Goal: Check status: Check status

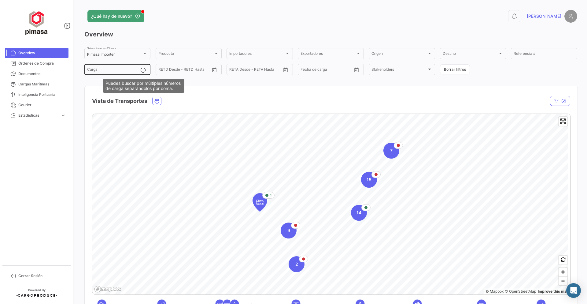
click at [142, 71] on mat-icon at bounding box center [143, 70] width 7 height 7
click at [141, 70] on mat-icon at bounding box center [143, 70] width 7 height 7
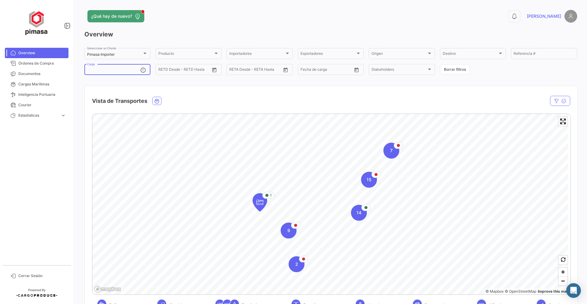
click at [122, 69] on input "Carga" at bounding box center [113, 70] width 53 height 4
click at [112, 81] on div "Overview Pimasa Importer Seleccionar un Cliente Producto Producto Importadores …" at bounding box center [330, 175] width 493 height 291
click at [558, 100] on button "button" at bounding box center [560, 101] width 20 height 10
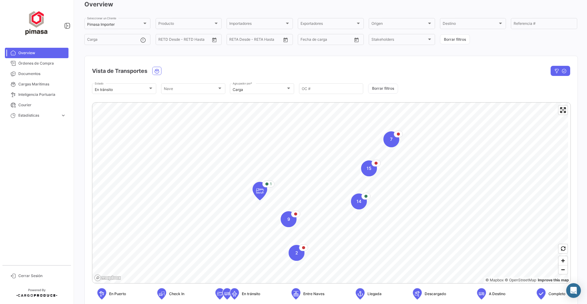
scroll to position [60, 0]
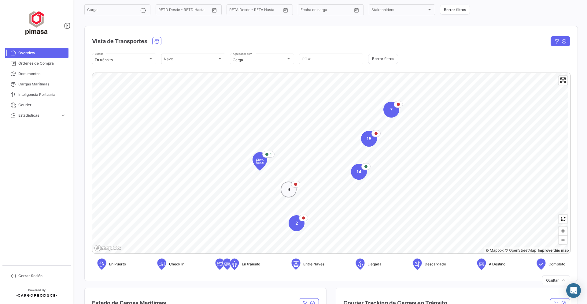
click at [287, 189] on div "9" at bounding box center [289, 189] width 16 height 16
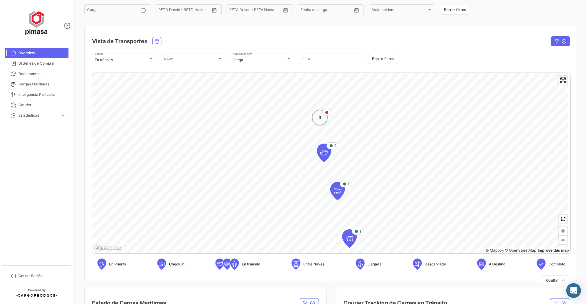
click at [319, 119] on span "3" at bounding box center [320, 117] width 3 height 6
click at [310, 136] on icon "Map marker" at bounding box center [311, 136] width 9 height 13
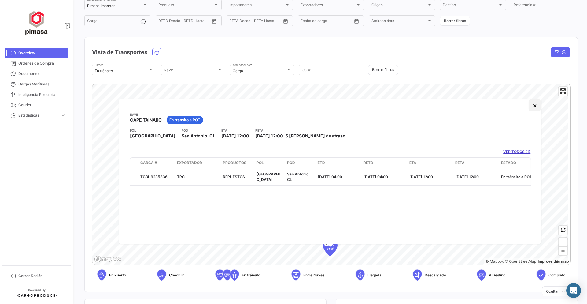
click at [534, 105] on button "×" at bounding box center [535, 105] width 12 height 12
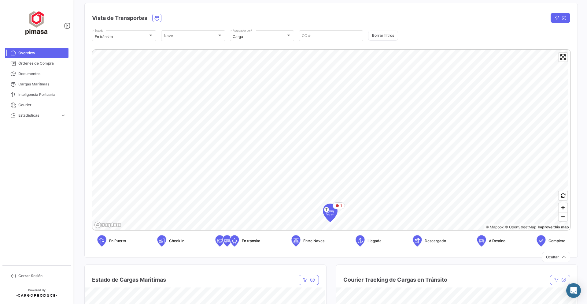
scroll to position [79, 0]
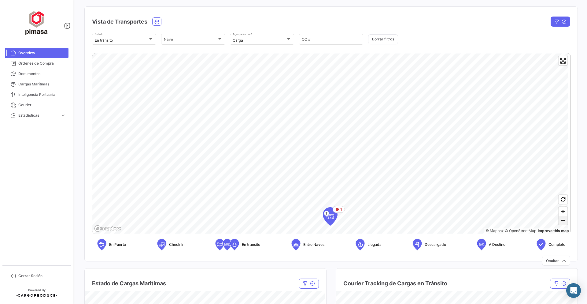
click at [560, 219] on span "Zoom out" at bounding box center [563, 220] width 9 height 9
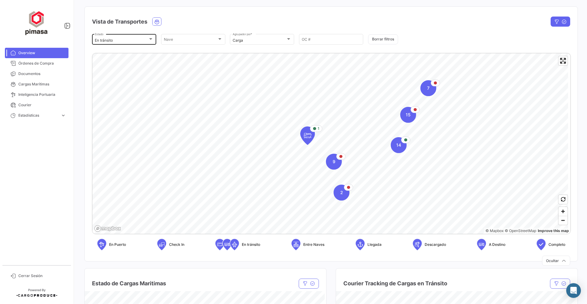
click at [151, 42] on div "En tránsito" at bounding box center [124, 40] width 59 height 4
click at [175, 28] on div at bounding box center [293, 152] width 587 height 304
click at [150, 41] on div at bounding box center [151, 39] width 6 height 5
click at [116, 54] on div "Seleccionar todas" at bounding box center [135, 54] width 105 height 11
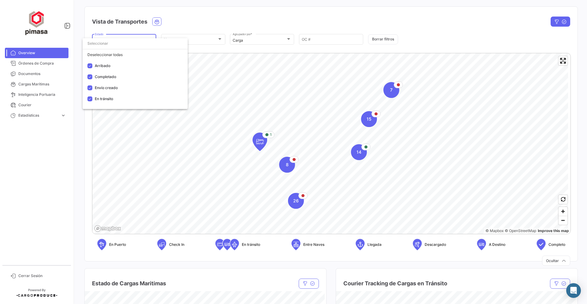
click at [188, 157] on div at bounding box center [293, 152] width 587 height 304
click at [152, 39] on div at bounding box center [150, 39] width 3 height 2
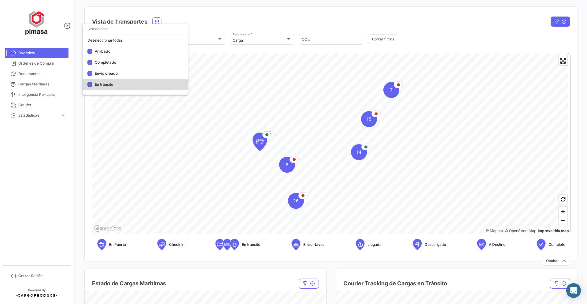
click at [110, 84] on span "En tránsito" at bounding box center [104, 84] width 18 height 5
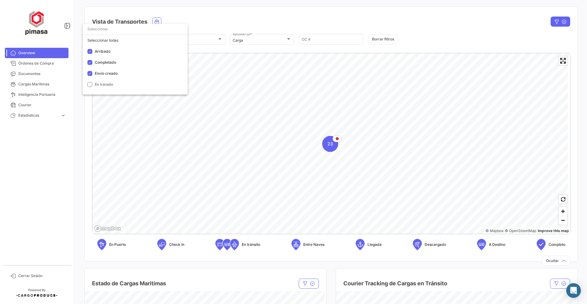
click at [560, 220] on div at bounding box center [293, 152] width 587 height 304
click at [560, 220] on span "Zoom out" at bounding box center [563, 220] width 9 height 9
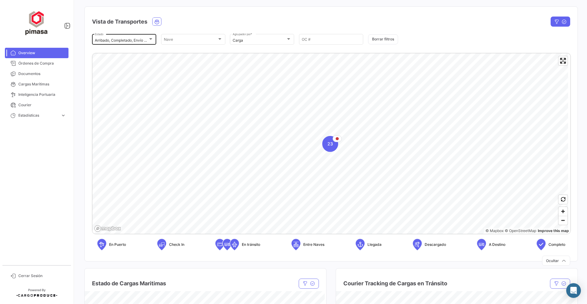
click at [151, 40] on div at bounding box center [150, 39] width 3 height 2
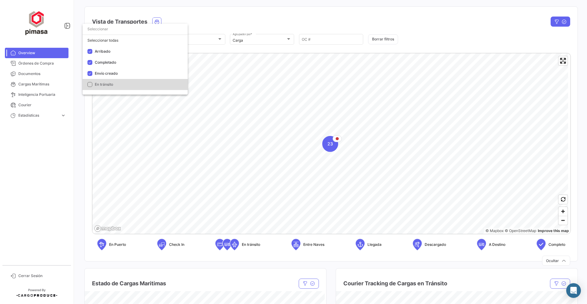
click at [88, 84] on mat-pseudo-checkbox at bounding box center [89, 84] width 5 height 5
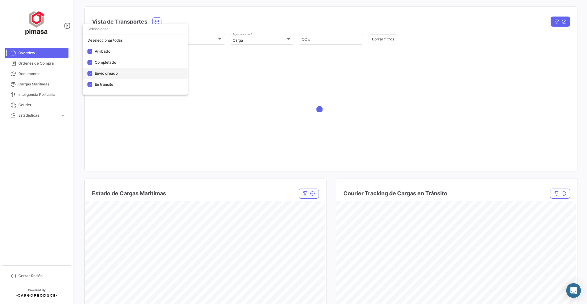
click at [90, 73] on mat-pseudo-checkbox at bounding box center [89, 73] width 5 height 5
click at [90, 61] on mat-pseudo-checkbox at bounding box center [89, 62] width 5 height 5
click at [90, 50] on mat-pseudo-checkbox at bounding box center [89, 51] width 5 height 5
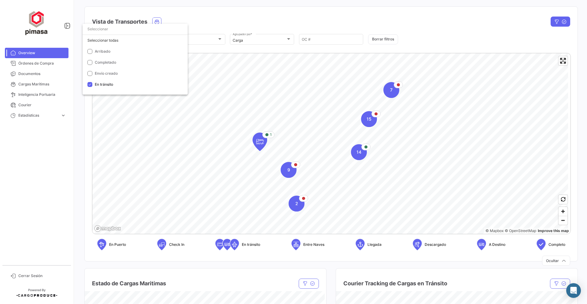
click at [290, 170] on div at bounding box center [293, 152] width 587 height 304
click at [290, 170] on span "9" at bounding box center [289, 170] width 3 height 6
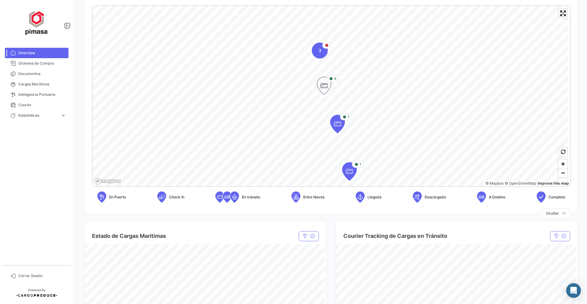
scroll to position [140, 0]
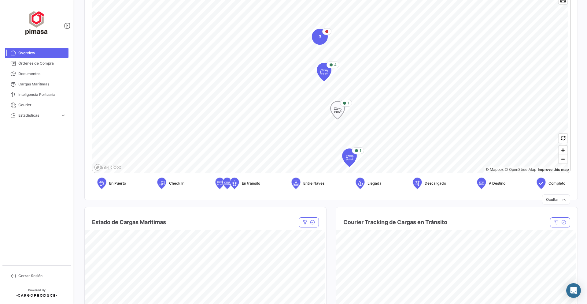
click at [337, 110] on icon "Map marker" at bounding box center [337, 110] width 9 height 13
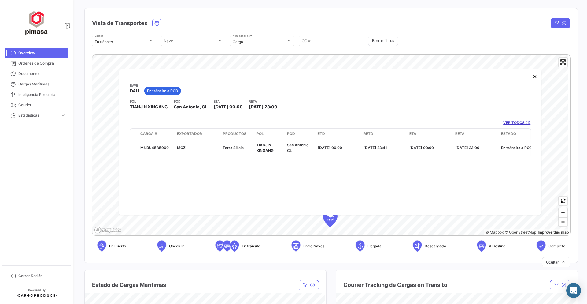
scroll to position [92, 0]
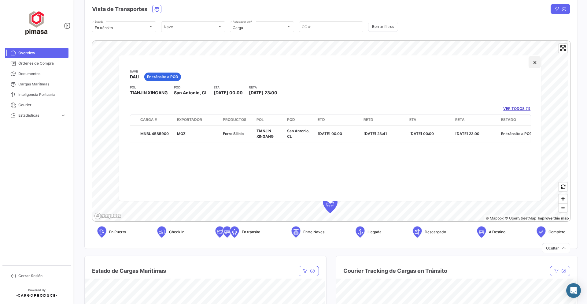
click at [535, 61] on button "×" at bounding box center [535, 62] width 12 height 12
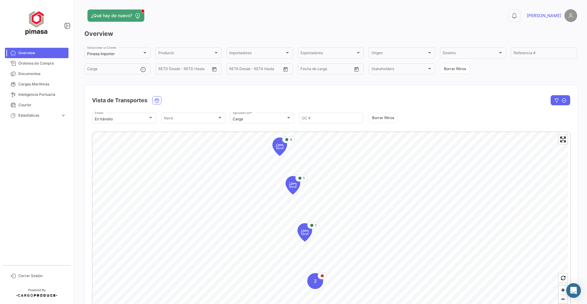
scroll to position [0, 0]
click at [45, 65] on span "Órdenes de Compra" at bounding box center [42, 64] width 48 height 6
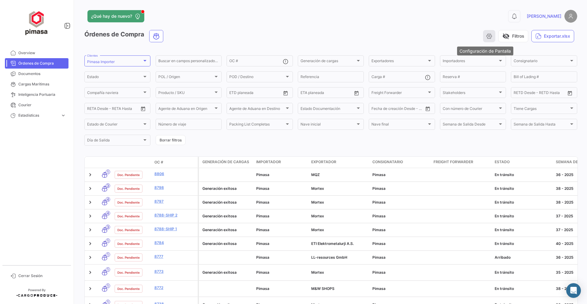
click at [486, 37] on icon "button" at bounding box center [489, 36] width 6 height 6
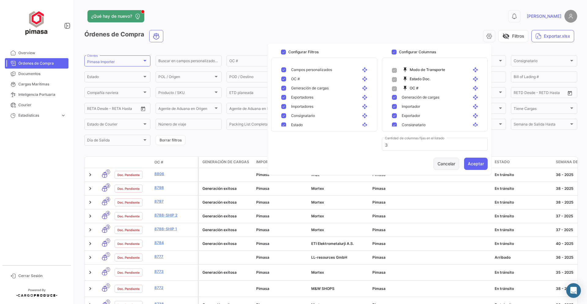
click at [444, 164] on button "Cancelar" at bounding box center [447, 164] width 26 height 12
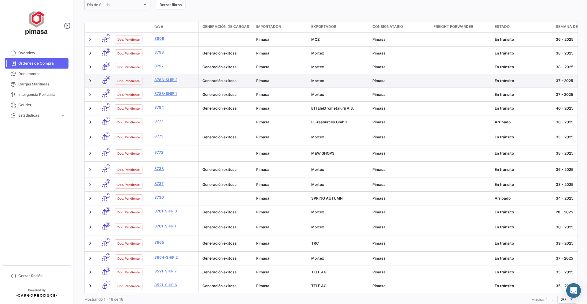
scroll to position [146, 0]
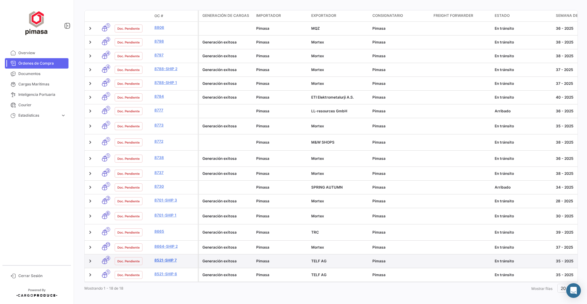
click at [162, 257] on link "8521-Ship 7" at bounding box center [174, 260] width 41 height 6
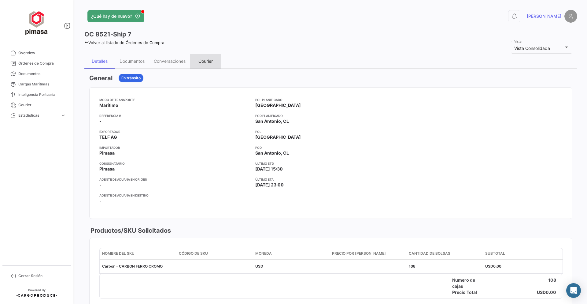
click at [206, 63] on div "Courier" at bounding box center [206, 60] width 14 height 5
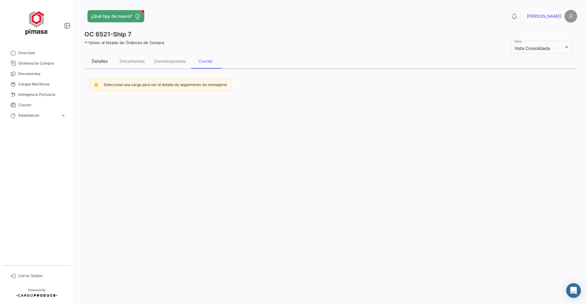
click at [96, 62] on div "Detalles" at bounding box center [100, 60] width 16 height 5
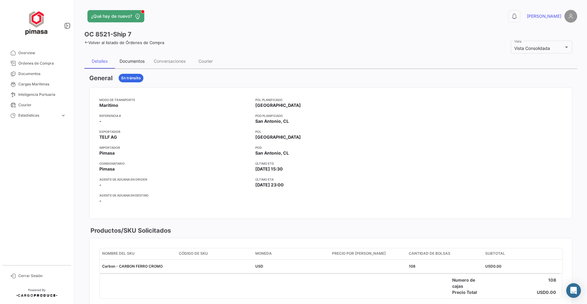
click at [135, 61] on div "Documentos" at bounding box center [132, 60] width 25 height 5
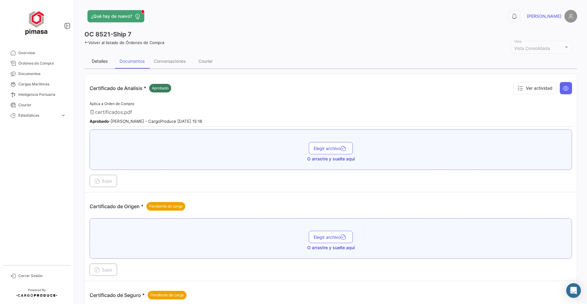
click at [97, 62] on div "Detalles" at bounding box center [100, 60] width 16 height 5
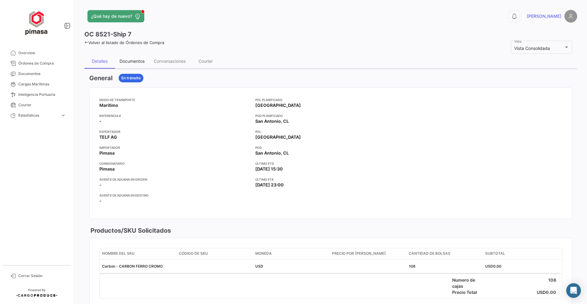
click at [138, 61] on div "Documentos" at bounding box center [132, 60] width 25 height 5
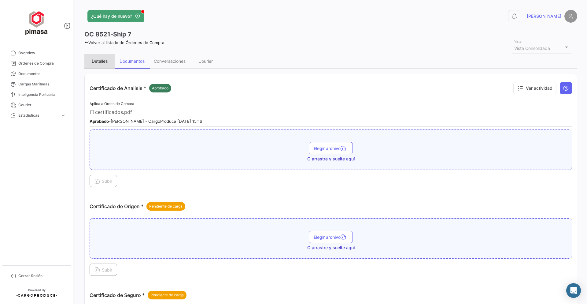
click at [102, 59] on div "Detalles" at bounding box center [100, 60] width 16 height 5
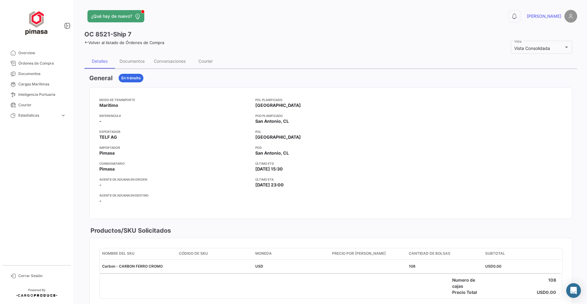
click at [102, 77] on h3 "General" at bounding box center [100, 78] width 23 height 9
click at [31, 62] on span "Órdenes de Compra" at bounding box center [42, 64] width 48 height 6
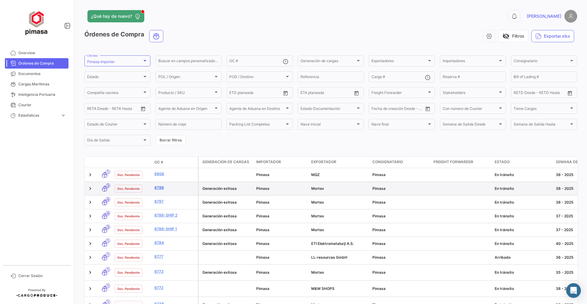
click at [160, 188] on link "8798" at bounding box center [174, 188] width 41 height 6
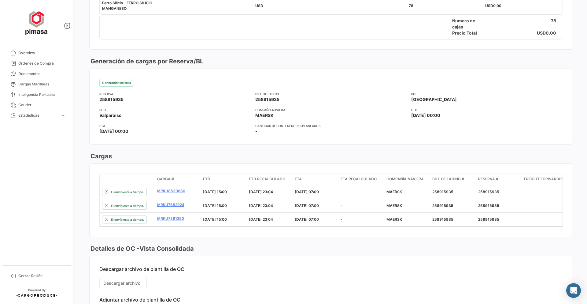
scroll to position [275, 0]
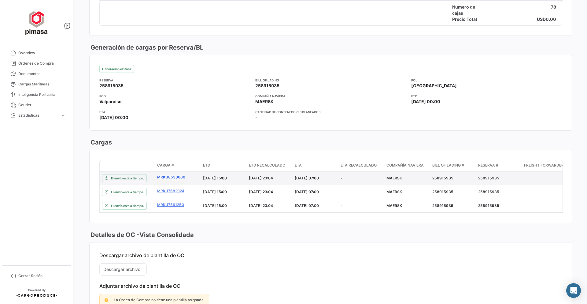
click at [172, 178] on link "MRKU8530660" at bounding box center [177, 177] width 41 height 6
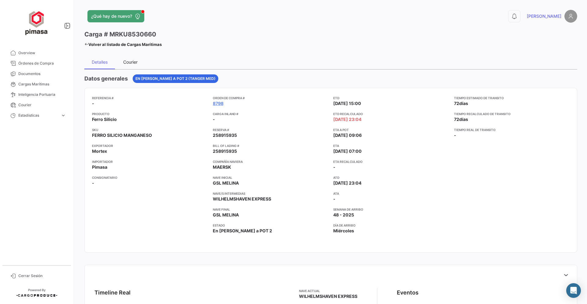
click at [130, 61] on div "Courier" at bounding box center [130, 61] width 14 height 5
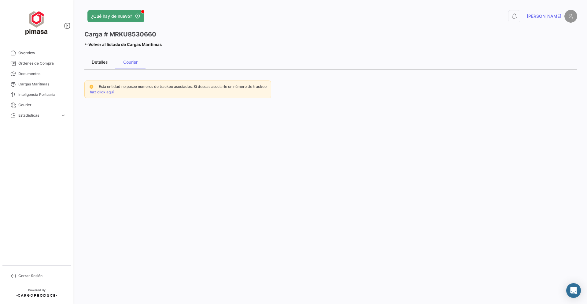
click at [103, 63] on div "Detalles" at bounding box center [100, 61] width 16 height 5
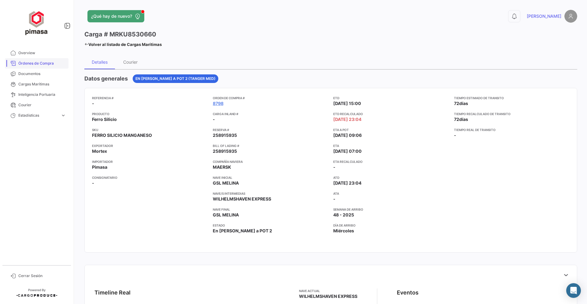
drag, startPoint x: 29, startPoint y: 62, endPoint x: 52, endPoint y: 60, distance: 23.3
click at [29, 62] on span "Órdenes de Compra" at bounding box center [42, 64] width 48 height 6
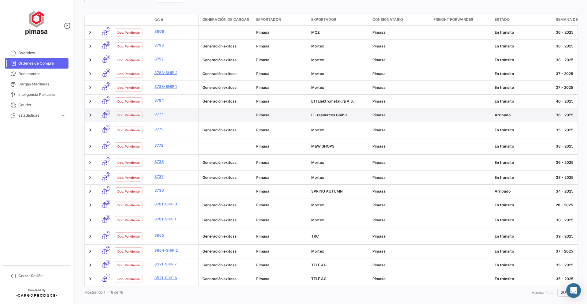
scroll to position [146, 0]
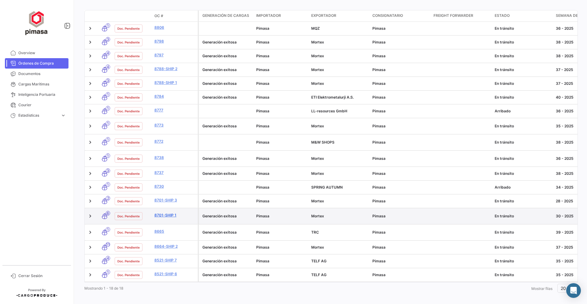
click at [166, 212] on link "8701-Ship 1" at bounding box center [174, 215] width 41 height 6
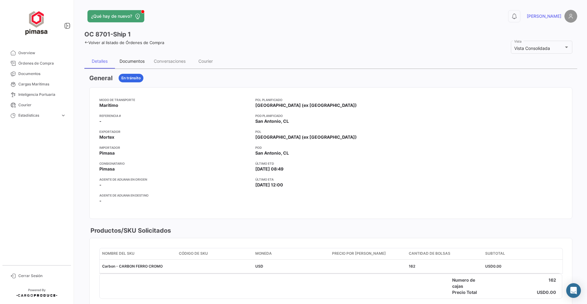
click at [137, 61] on div "Documentos" at bounding box center [132, 60] width 25 height 5
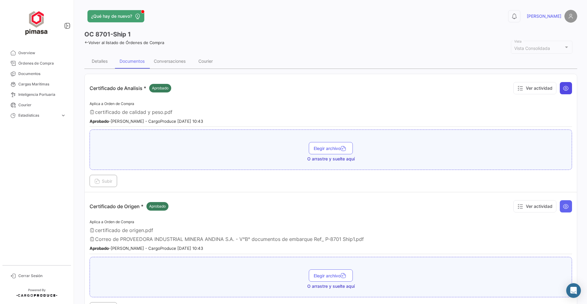
click at [563, 89] on icon at bounding box center [566, 88] width 6 height 6
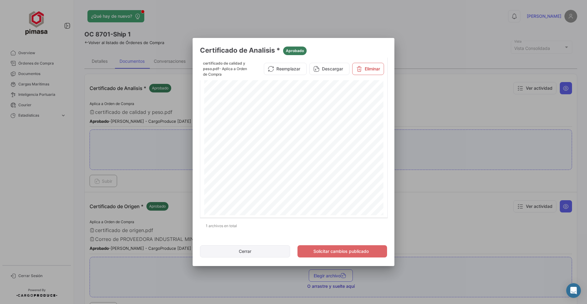
click at [248, 251] on button "Cerrar" at bounding box center [245, 251] width 90 height 12
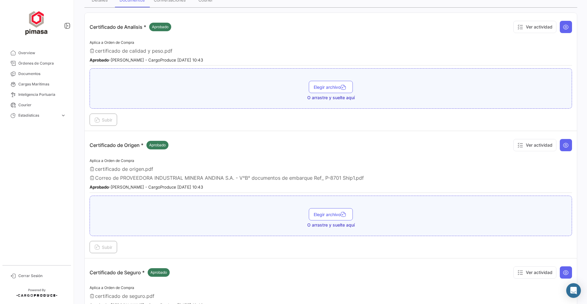
scroll to position [31, 0]
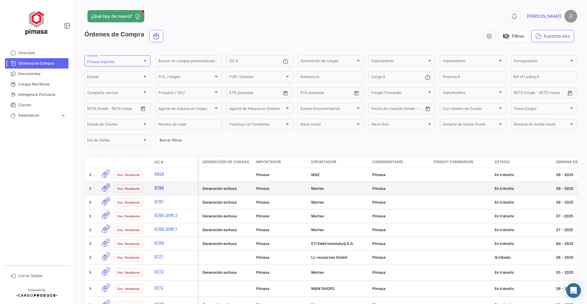
click at [158, 187] on link "8798" at bounding box center [174, 188] width 41 height 6
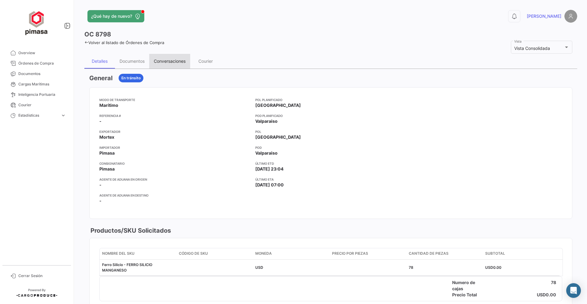
click at [164, 60] on div "Conversaciones" at bounding box center [170, 60] width 32 height 5
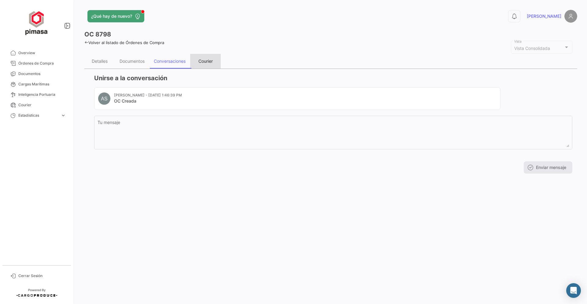
click at [205, 61] on div "Courier" at bounding box center [206, 60] width 14 height 5
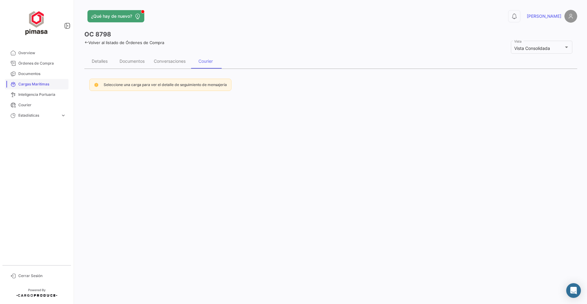
click at [34, 84] on span "Cargas Marítimas" at bounding box center [42, 84] width 48 height 6
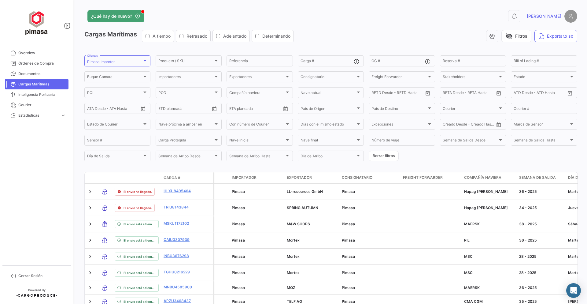
click at [189, 36] on span "Retrasado" at bounding box center [197, 36] width 21 height 6
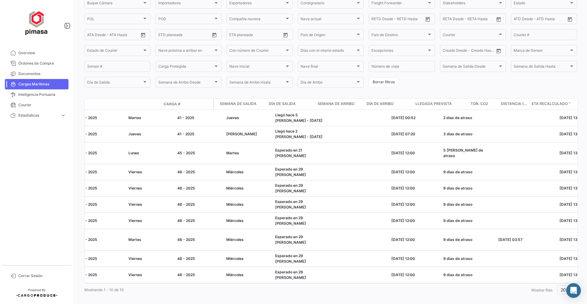
scroll to position [0, 299]
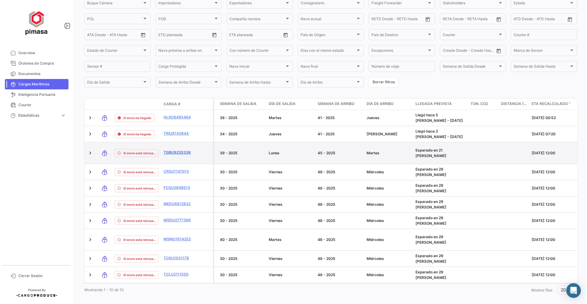
click at [171, 150] on link "TGBU9235336" at bounding box center [180, 153] width 32 height 6
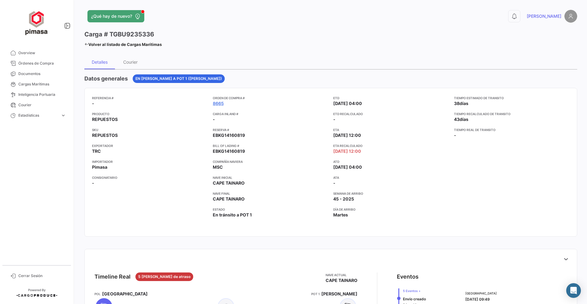
click at [97, 43] on link "Volver al listado de Cargas Marítimas" at bounding box center [122, 44] width 77 height 9
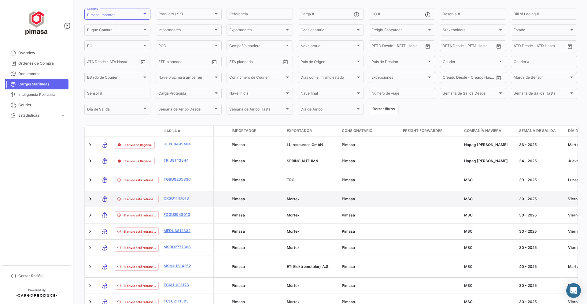
scroll to position [61, 0]
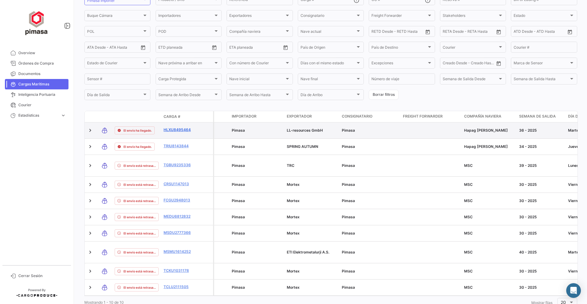
click at [183, 129] on link "HLXU8495464" at bounding box center [180, 130] width 32 height 6
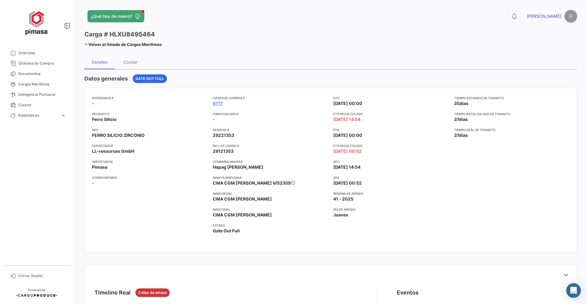
click at [100, 44] on link "Volver al listado de Cargas Marítimas" at bounding box center [122, 44] width 77 height 9
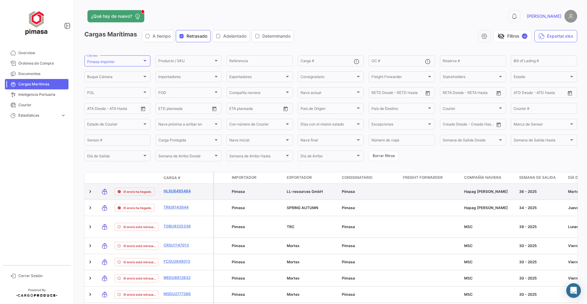
click at [175, 191] on link "HLXU8495464" at bounding box center [180, 191] width 32 height 6
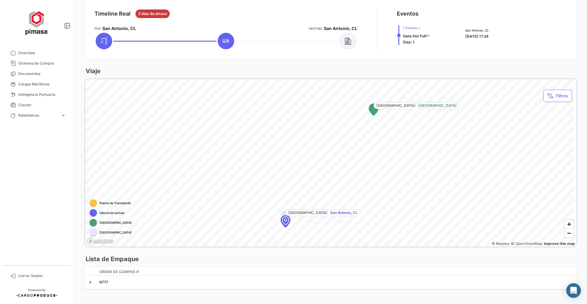
scroll to position [286, 0]
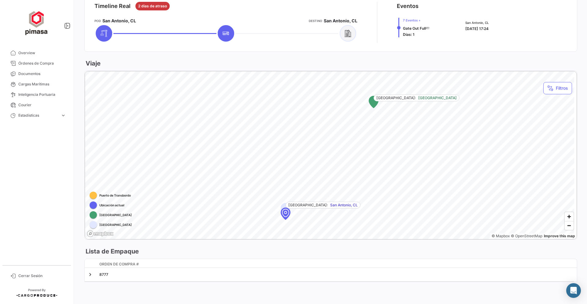
click at [438, 32] on div "7 Eventos + Gate Out Full [PERSON_NAME]: 1" at bounding box center [427, 28] width 61 height 20
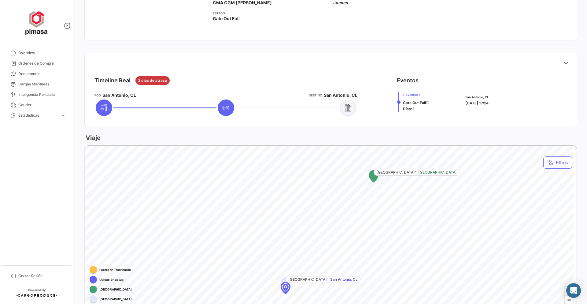
scroll to position [164, 0]
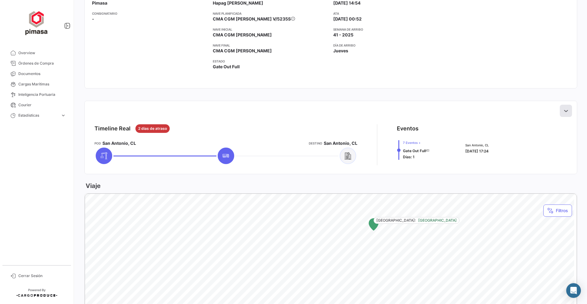
click at [563, 111] on icon at bounding box center [566, 111] width 6 height 6
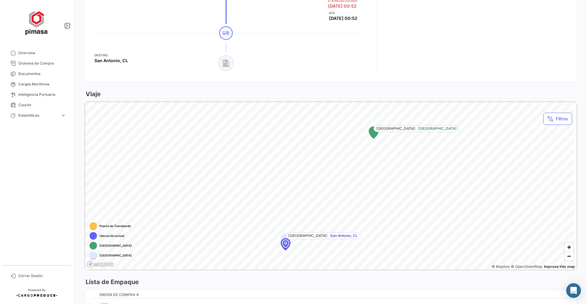
scroll to position [491, 0]
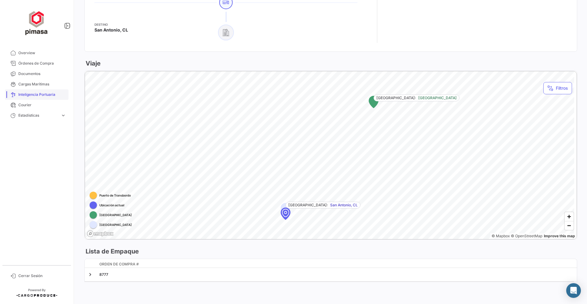
click at [32, 94] on span "Inteligencia Portuaria" at bounding box center [42, 95] width 48 height 6
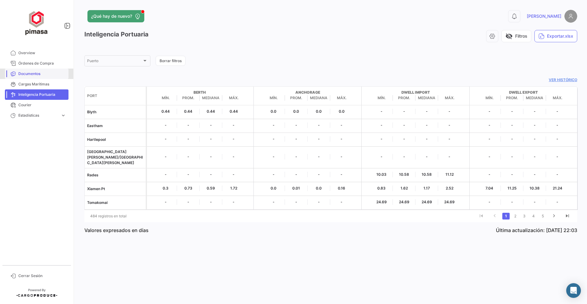
click at [29, 73] on span "Documentos" at bounding box center [42, 74] width 48 height 6
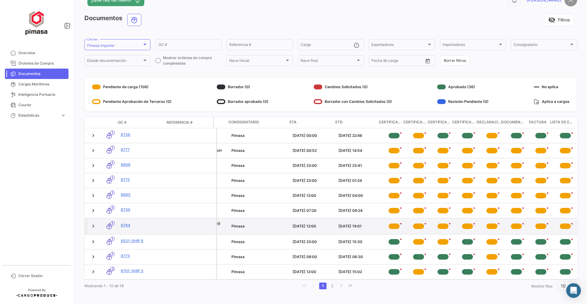
scroll to position [24, 0]
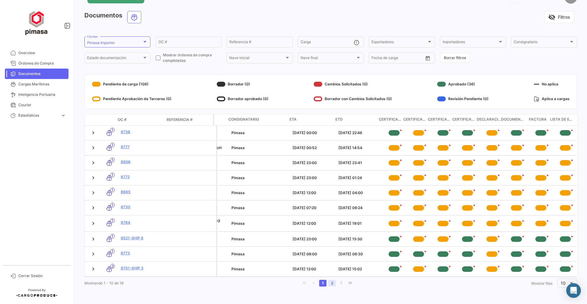
click at [332, 284] on link "2" at bounding box center [332, 283] width 7 height 7
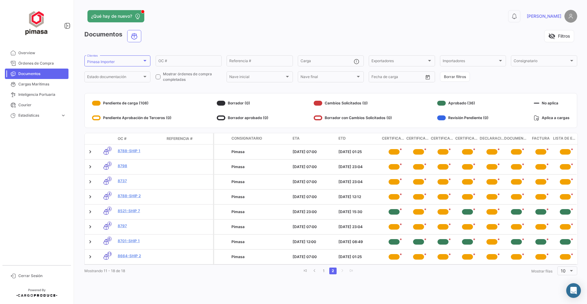
scroll to position [0, 77]
click at [344, 272] on icon "go to next page" at bounding box center [342, 271] width 4 height 4
click at [324, 274] on link "1" at bounding box center [323, 270] width 7 height 7
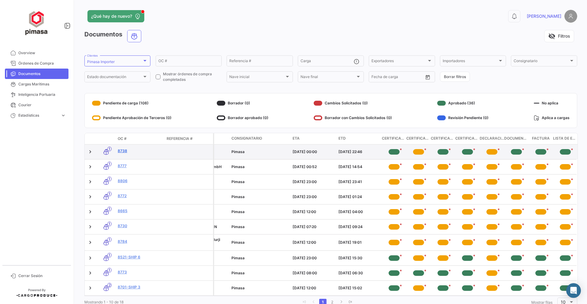
click at [126, 151] on link "8738" at bounding box center [140, 151] width 44 height 6
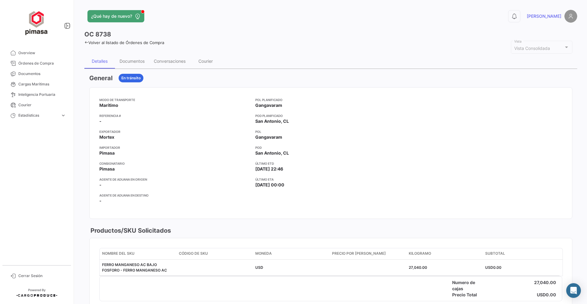
click at [101, 41] on link "Volver al listado de Órdenes de Compra" at bounding box center [124, 42] width 80 height 5
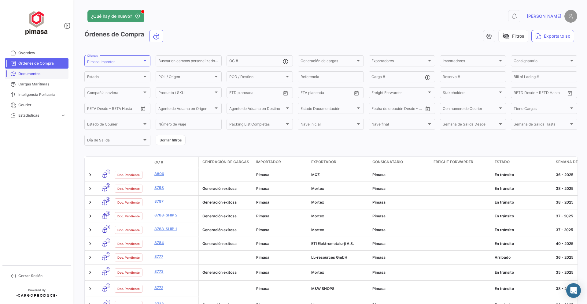
click at [39, 74] on span "Documentos" at bounding box center [42, 74] width 48 height 6
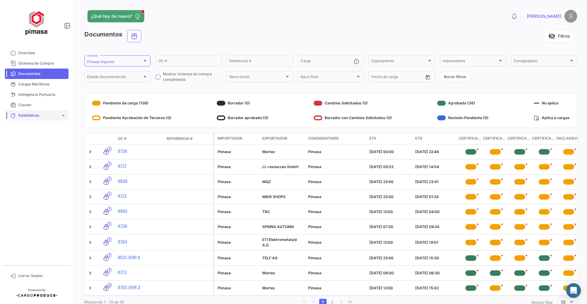
click at [34, 115] on span "Estadísticas" at bounding box center [38, 116] width 40 height 6
click at [33, 127] on span "Tiempo a destino" at bounding box center [31, 128] width 30 height 6
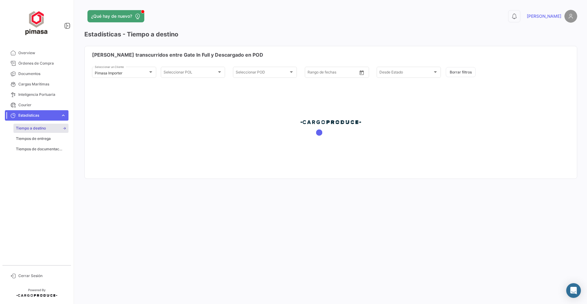
type input "[DATE]"
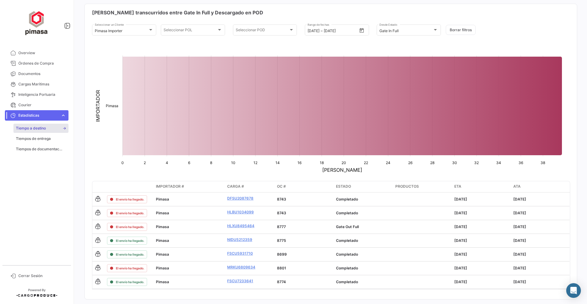
scroll to position [52, 0]
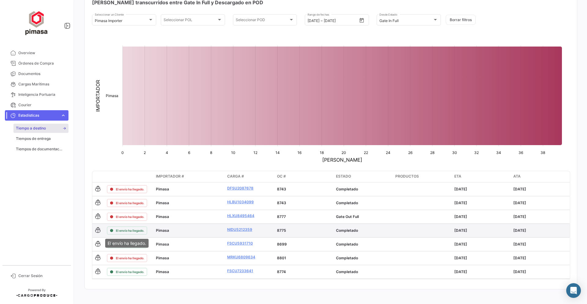
click at [128, 231] on span "El envío ha llegado." at bounding box center [130, 230] width 28 height 5
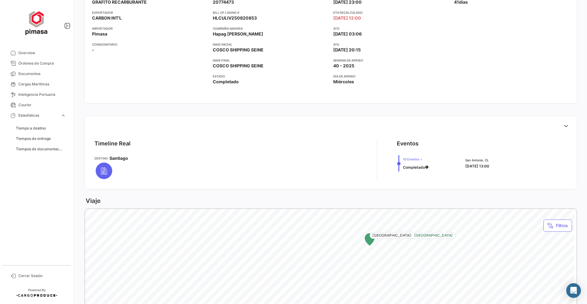
scroll to position [117, 0]
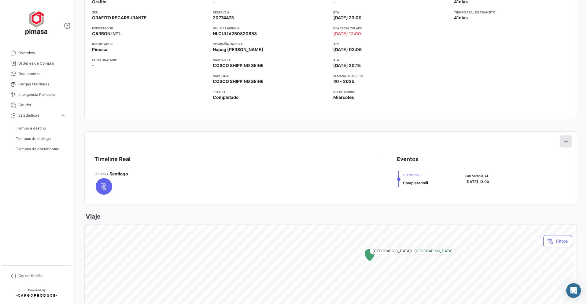
click at [563, 143] on icon at bounding box center [566, 141] width 6 height 6
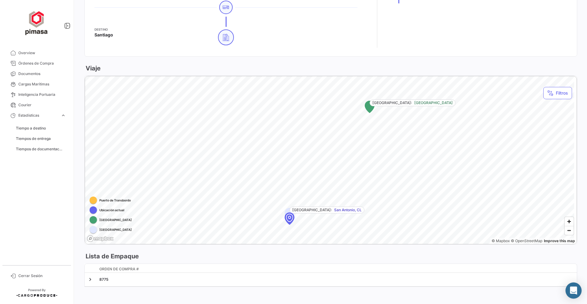
scroll to position [468, 0]
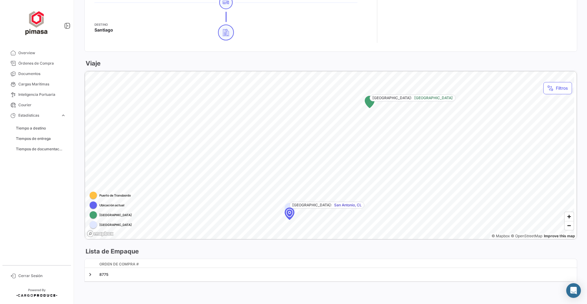
click at [291, 215] on div "Map marker" at bounding box center [289, 212] width 55 height 55
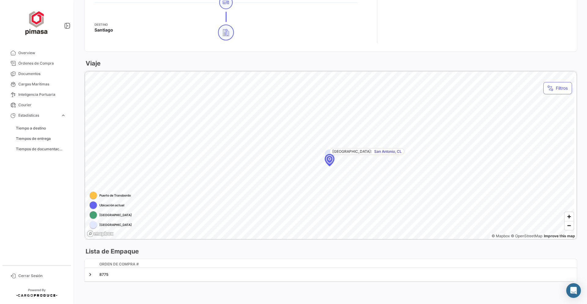
click at [332, 162] on div "Map marker" at bounding box center [329, 159] width 55 height 55
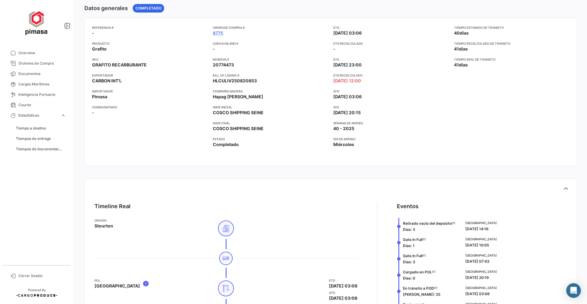
scroll to position [0, 0]
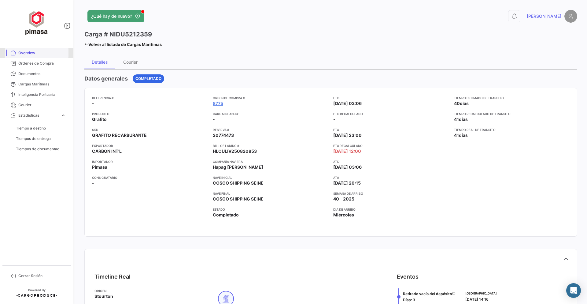
drag, startPoint x: 27, startPoint y: 51, endPoint x: 37, endPoint y: 57, distance: 11.9
click at [27, 51] on span "Overview" at bounding box center [42, 53] width 48 height 6
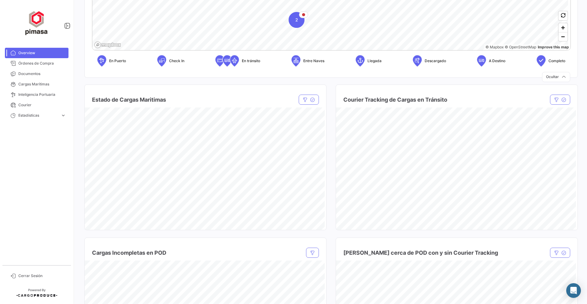
scroll to position [245, 0]
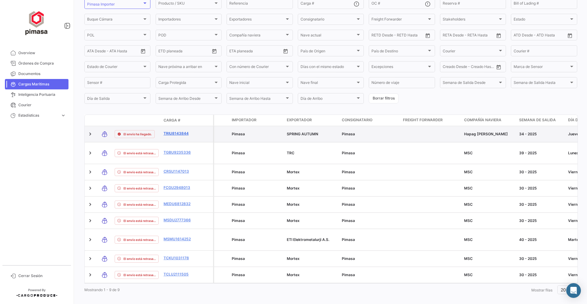
click at [175, 133] on link "TRIU8143844" at bounding box center [180, 134] width 32 height 6
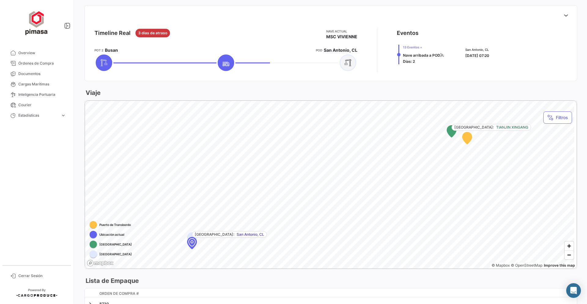
scroll to position [245, 0]
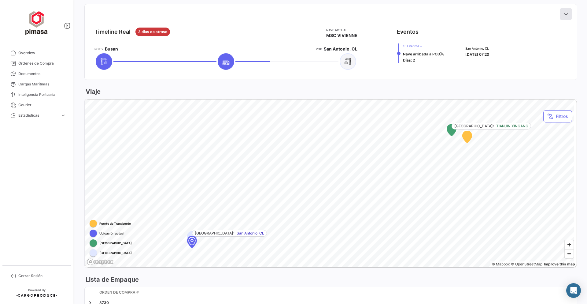
click at [563, 14] on icon at bounding box center [566, 14] width 6 height 6
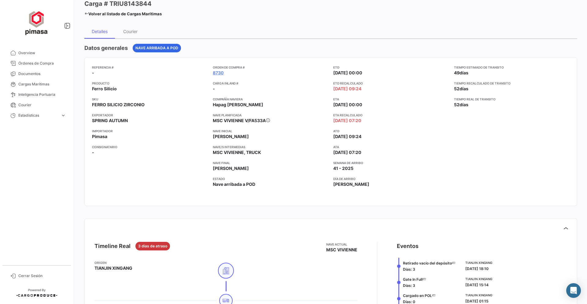
scroll to position [0, 0]
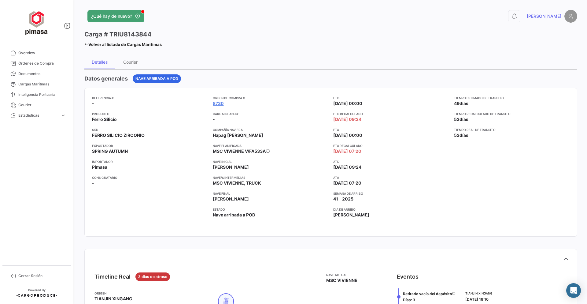
click at [135, 43] on link "Volver al listado de Cargas Marítimas" at bounding box center [122, 44] width 77 height 9
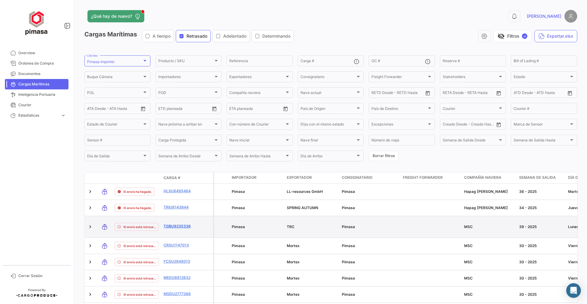
click at [178, 224] on link "TGBU9235336" at bounding box center [180, 226] width 32 height 6
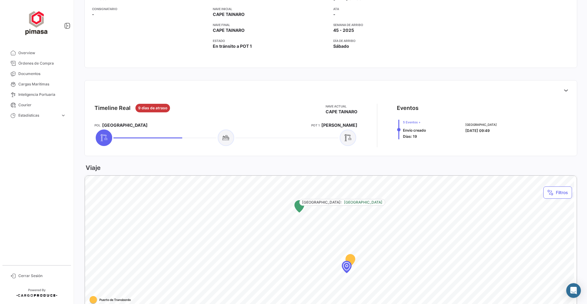
scroll to position [214, 0]
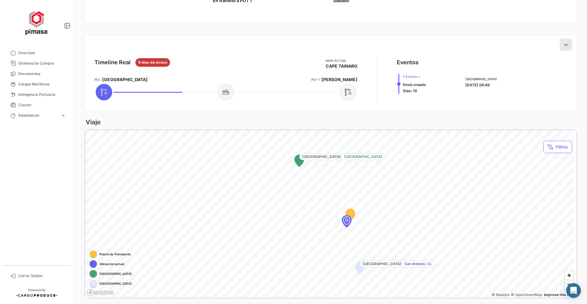
click at [565, 45] on icon at bounding box center [566, 45] width 6 height 6
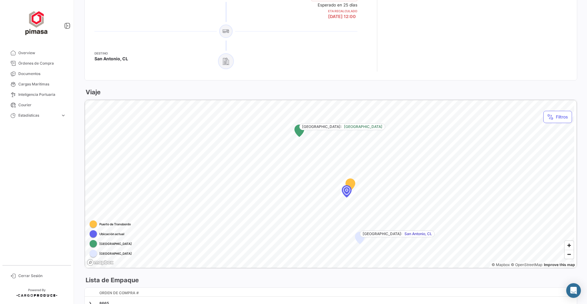
scroll to position [518, 0]
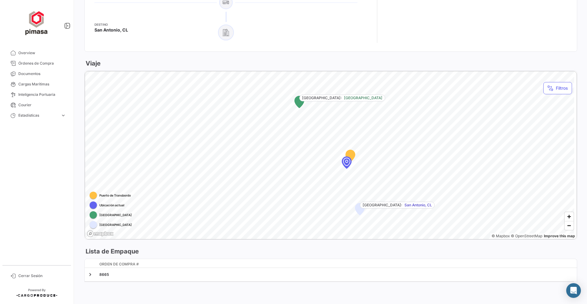
click at [345, 165] on div "Map marker" at bounding box center [346, 161] width 55 height 55
click at [332, 162] on div "Map marker" at bounding box center [329, 159] width 55 height 55
click at [329, 161] on div "Map marker" at bounding box center [329, 159] width 55 height 55
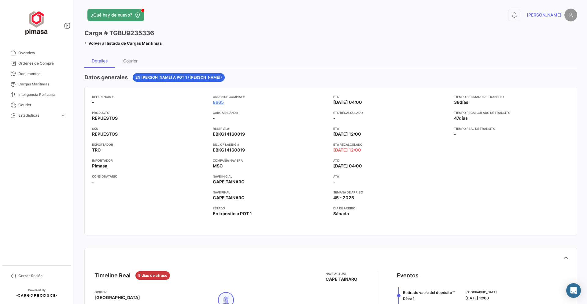
scroll to position [0, 0]
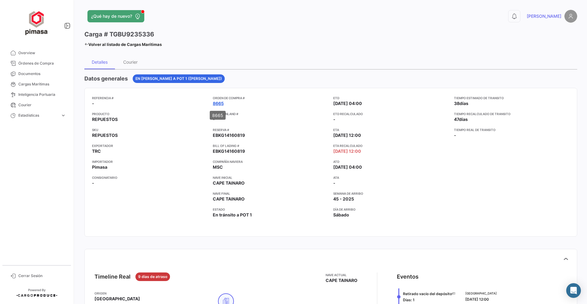
click at [219, 103] on link "8665" at bounding box center [218, 103] width 11 height 6
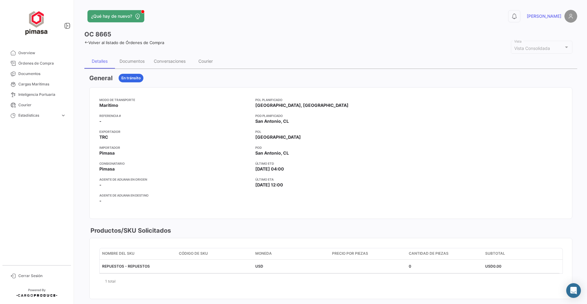
click at [546, 15] on span "[PERSON_NAME]" at bounding box center [544, 16] width 35 height 6
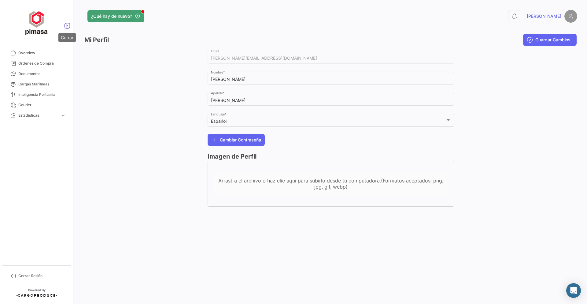
click at [68, 27] on icon at bounding box center [67, 26] width 6 height 6
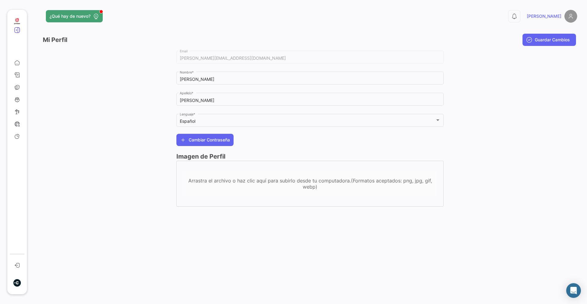
click at [17, 30] on icon at bounding box center [17, 30] width 6 height 6
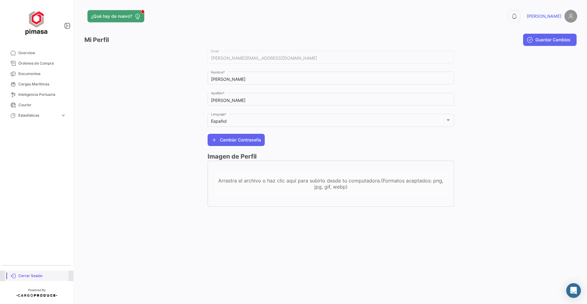
click at [28, 276] on span "Cerrar Sesión" at bounding box center [42, 276] width 48 height 6
